Goal: Complete application form

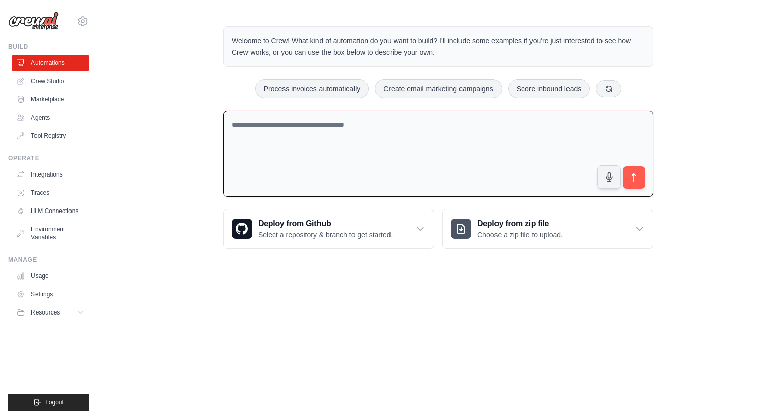
click at [395, 126] on textarea at bounding box center [438, 154] width 430 height 87
click at [359, 126] on textarea at bounding box center [438, 154] width 430 height 87
type textarea "**********"
click at [628, 182] on button "submit" at bounding box center [634, 177] width 23 height 23
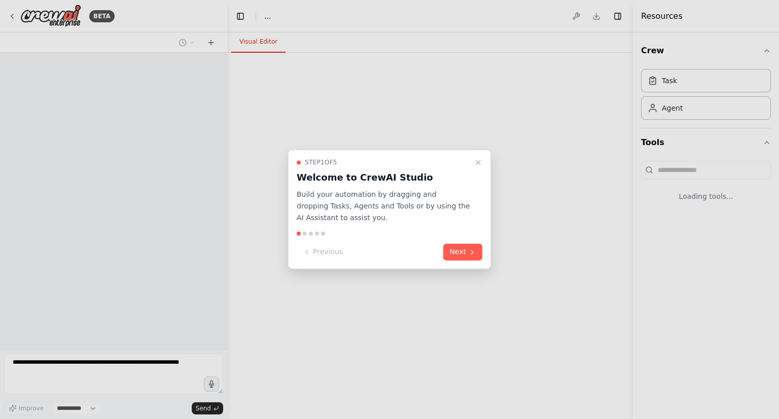
select select "****"
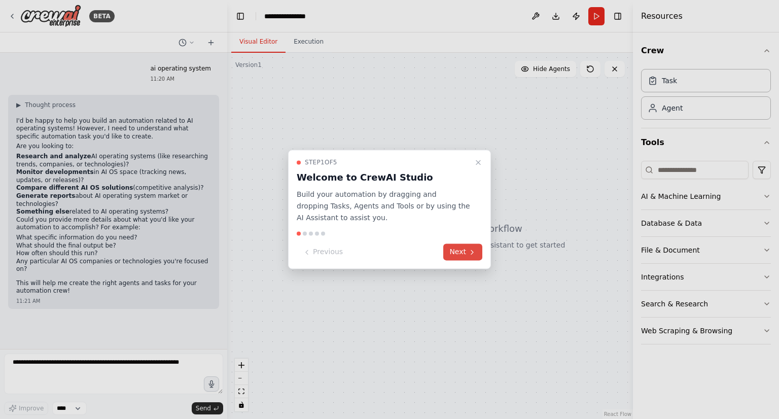
click at [458, 250] on button "Next" at bounding box center [462, 252] width 39 height 17
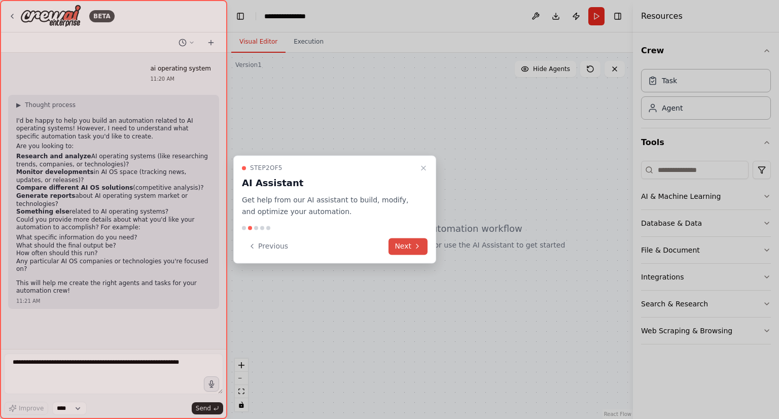
click at [415, 250] on icon at bounding box center [418, 246] width 8 height 8
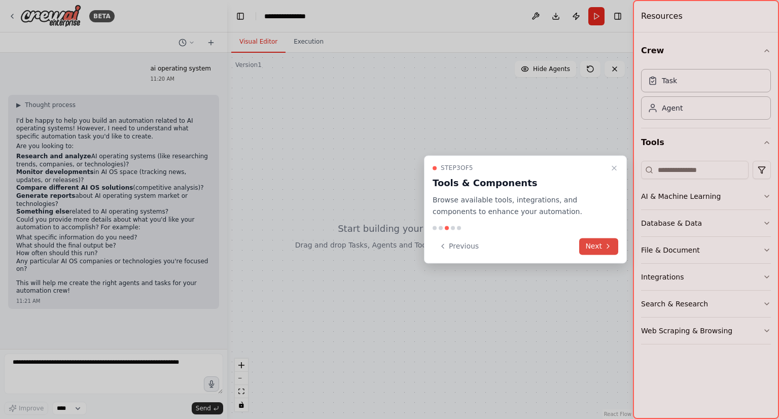
click at [598, 241] on button "Next" at bounding box center [598, 246] width 39 height 17
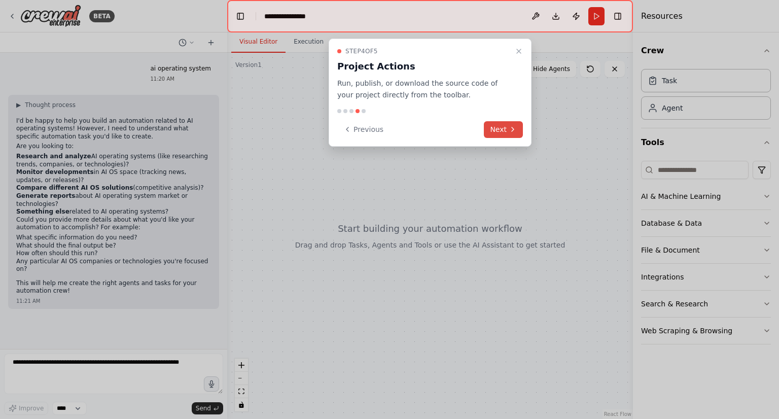
click at [510, 130] on icon at bounding box center [513, 129] width 8 height 8
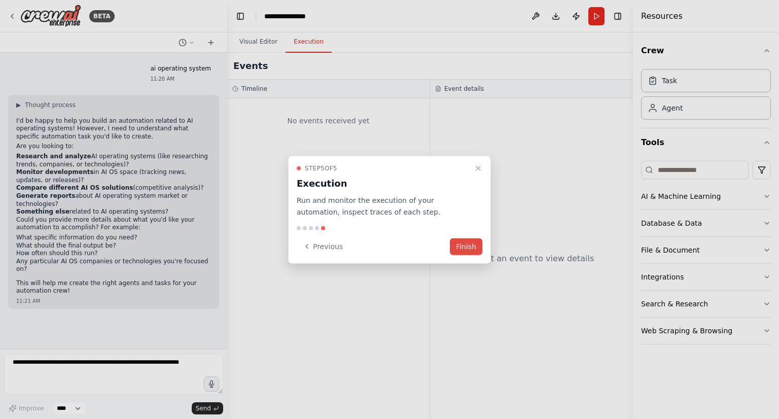
click at [462, 243] on button "Finish" at bounding box center [466, 246] width 32 height 17
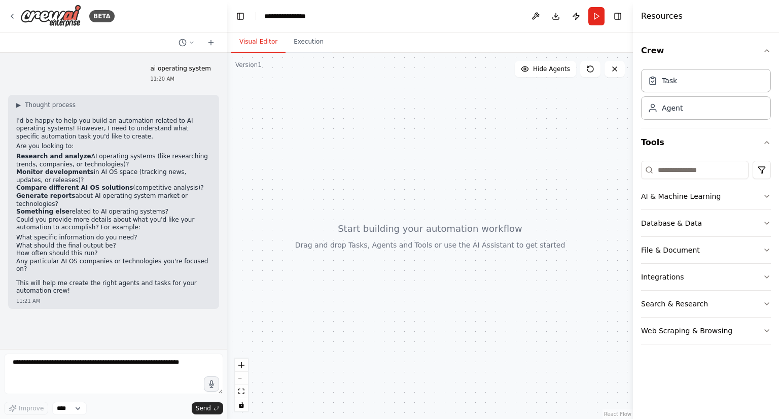
click at [467, 209] on div at bounding box center [430, 236] width 406 height 366
click at [686, 195] on button "AI & Machine Learning" at bounding box center [706, 196] width 130 height 26
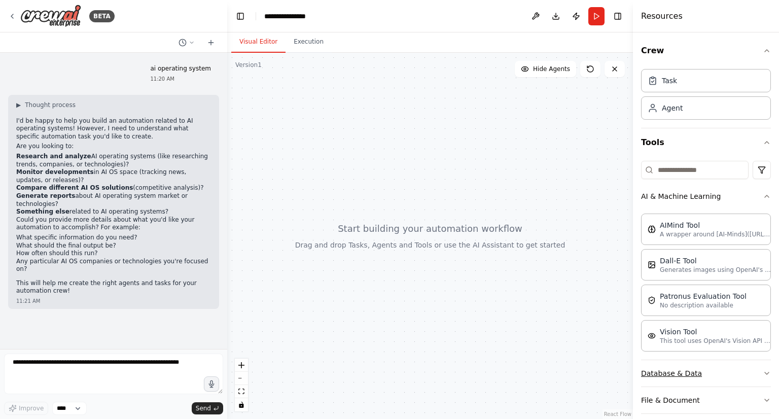
click at [712, 375] on button "Database & Data" at bounding box center [706, 373] width 130 height 26
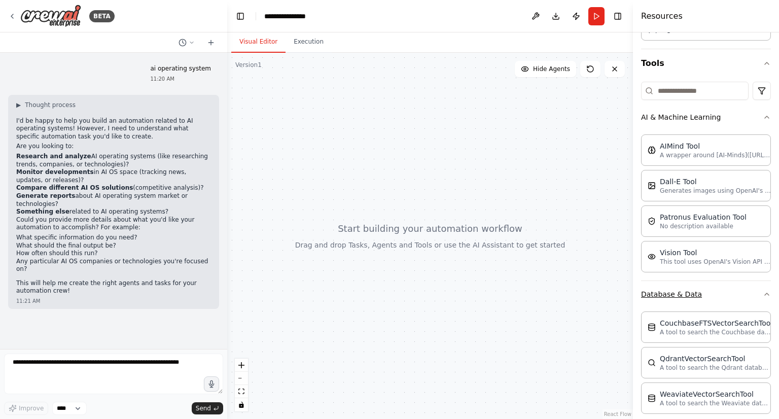
scroll to position [79, 0]
click at [704, 284] on button "Database & Data" at bounding box center [706, 295] width 130 height 26
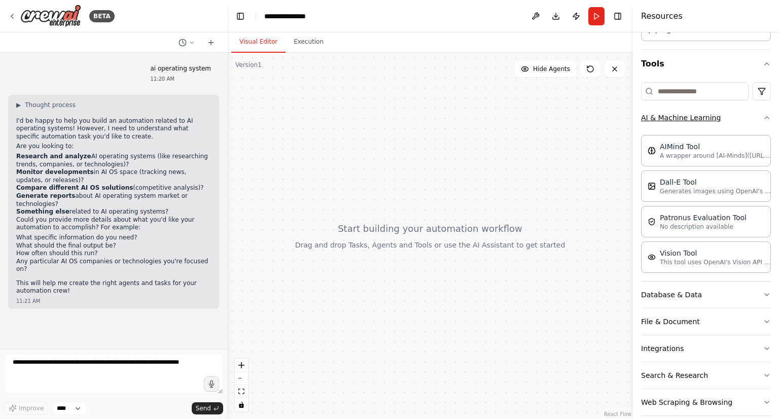
click at [683, 124] on button "AI & Machine Learning" at bounding box center [706, 118] width 130 height 26
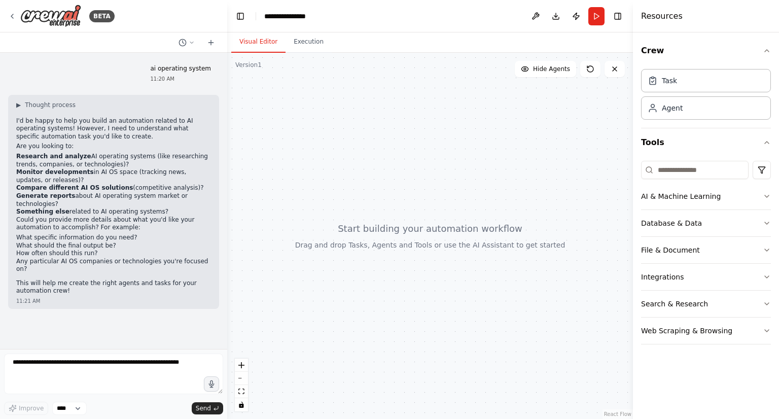
click at [402, 225] on div at bounding box center [430, 236] width 406 height 366
